Goal: Navigation & Orientation: Find specific page/section

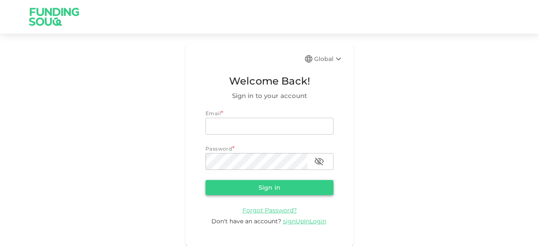
type input "[EMAIL_ADDRESS][DOMAIN_NAME]"
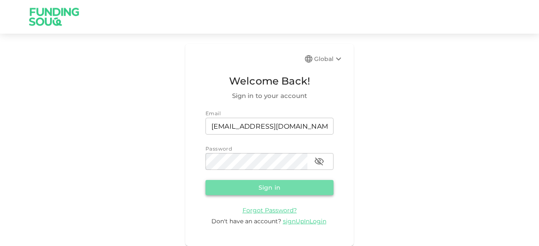
click at [256, 187] on button "Sign in" at bounding box center [270, 187] width 128 height 15
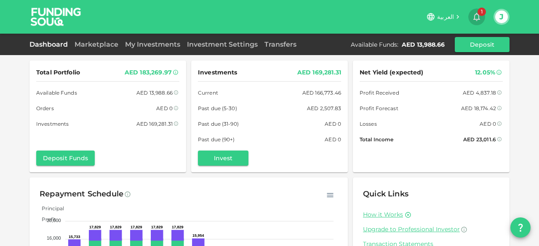
click at [476, 14] on icon "button" at bounding box center [477, 17] width 7 height 8
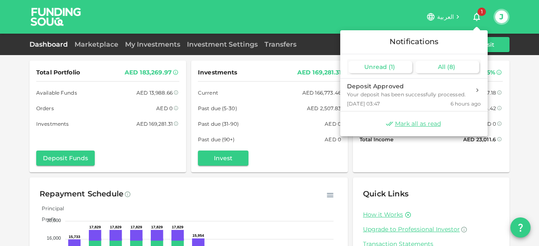
click at [448, 70] on span "( 8 )" at bounding box center [451, 67] width 8 height 8
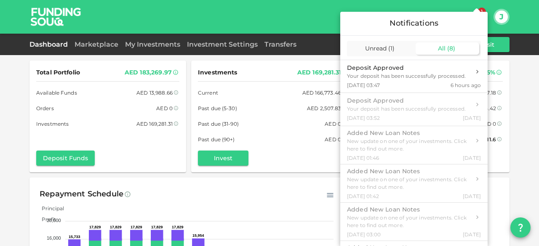
click at [302, 17] on div at bounding box center [269, 123] width 539 height 246
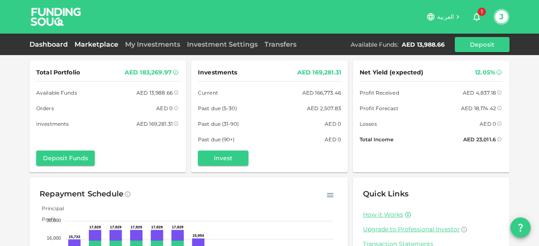
click at [107, 43] on link "Marketplace" at bounding box center [96, 44] width 51 height 8
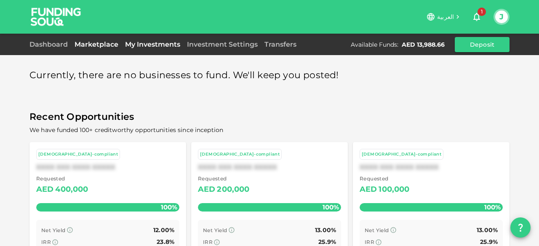
click at [152, 43] on link "My Investments" at bounding box center [153, 44] width 62 height 8
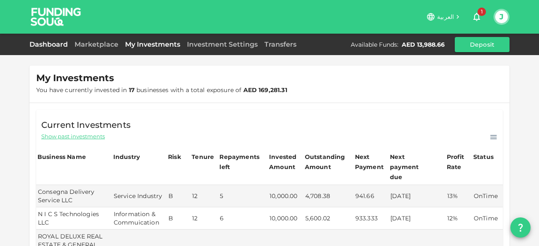
click at [51, 41] on link "Dashboard" at bounding box center [50, 44] width 42 height 8
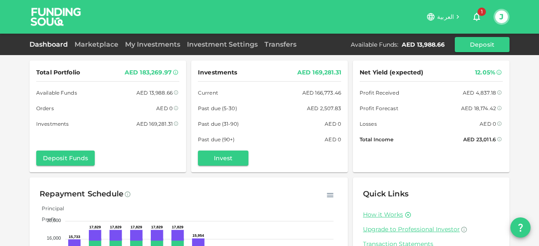
click at [13, 113] on div "Total Portfolio AED 183,269.97 Available Funds AED 13,988.66 Orders AED 0 Inves…" at bounding box center [269, 174] width 539 height 349
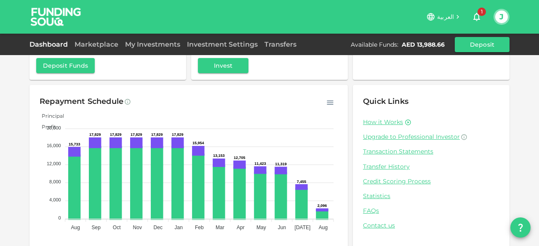
scroll to position [102, 0]
